Goal: Use online tool/utility: Utilize a website feature to perform a specific function

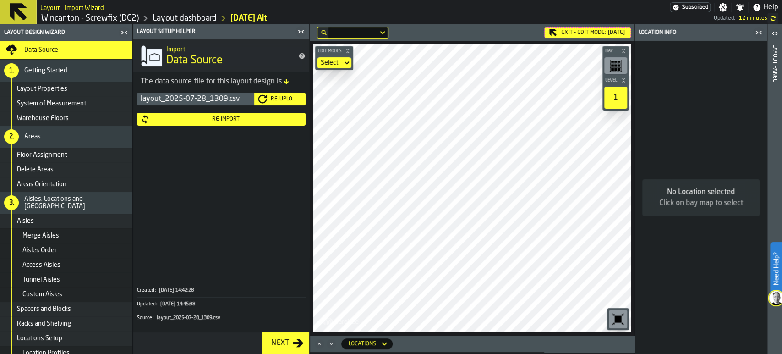
click at [27, 4] on icon at bounding box center [18, 12] width 22 height 22
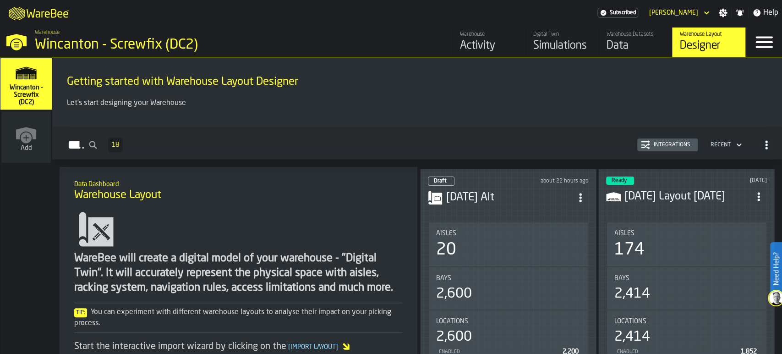
click at [40, 11] on icon "M A K I N G W A R E H O U S E S M O R E EF F I C I E N T" at bounding box center [39, 13] width 68 height 18
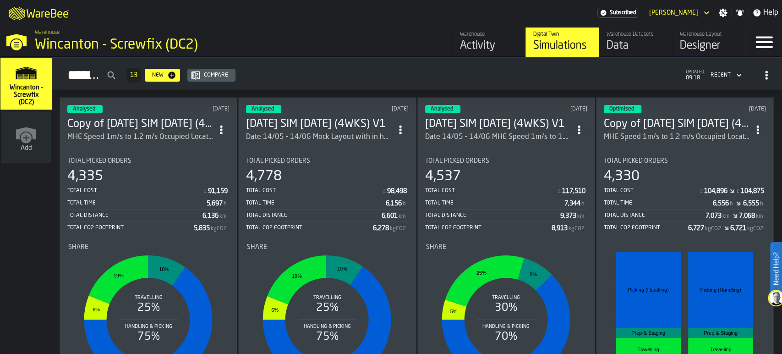
click at [517, 172] on div "4,537" at bounding box center [506, 176] width 162 height 16
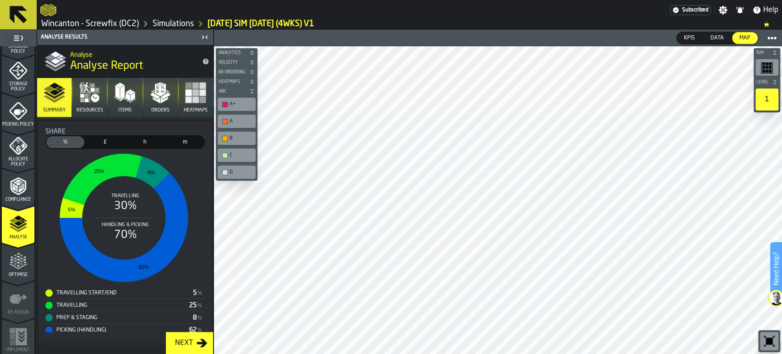
scroll to position [368, 0]
click at [22, 272] on span "Optimise" at bounding box center [18, 273] width 33 height 5
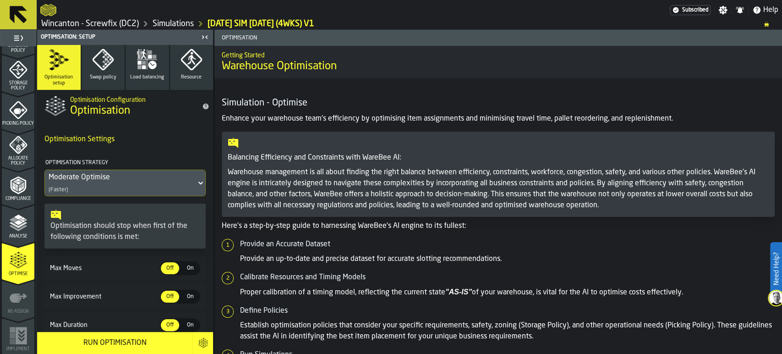
click at [25, 7] on icon at bounding box center [18, 15] width 22 height 22
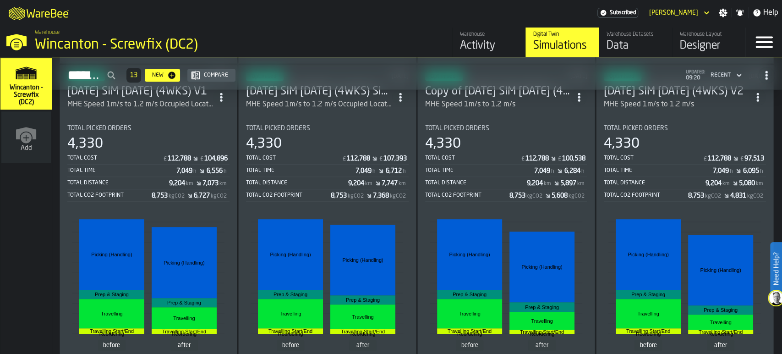
scroll to position [407, 0]
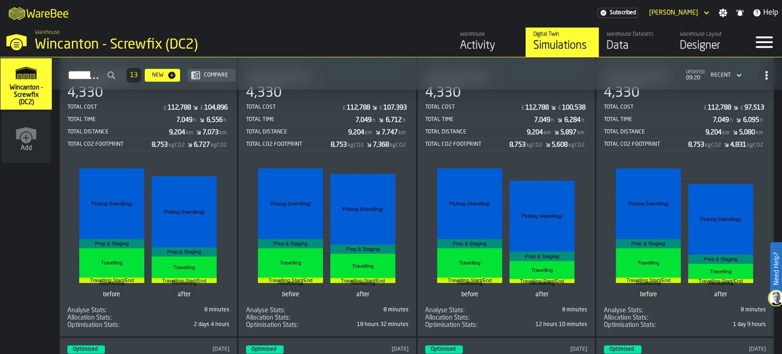
click at [132, 129] on div "Total Distance" at bounding box center [118, 132] width 102 height 6
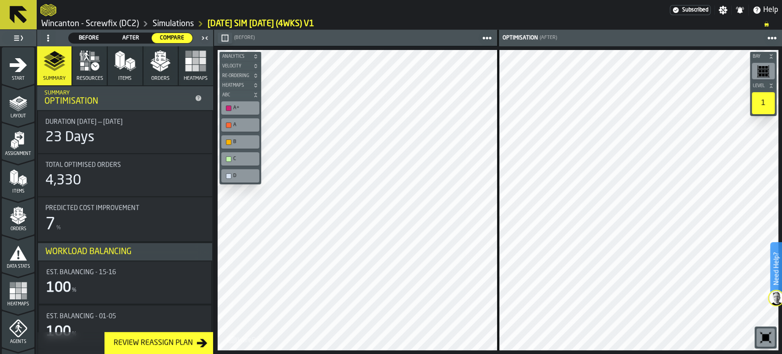
click at [18, 14] on icon at bounding box center [18, 14] width 17 height 17
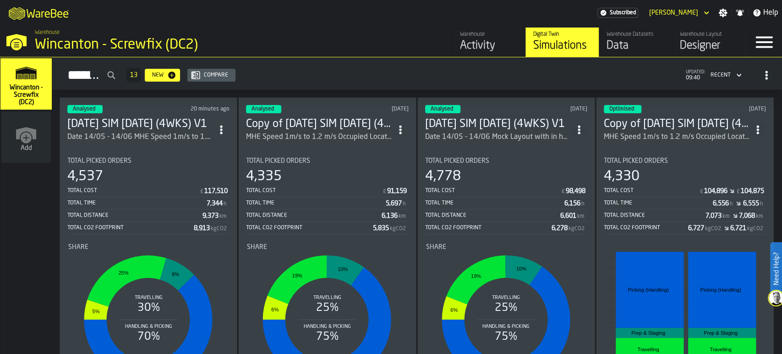
click at [695, 46] on div "Designer" at bounding box center [709, 45] width 58 height 15
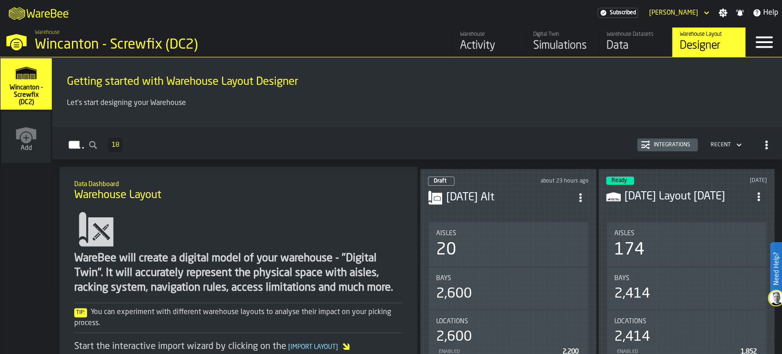
click at [486, 204] on header "Draft about 23 hours ago [DATE] Alt" at bounding box center [508, 194] width 161 height 37
